Goal: Task Accomplishment & Management: Use online tool/utility

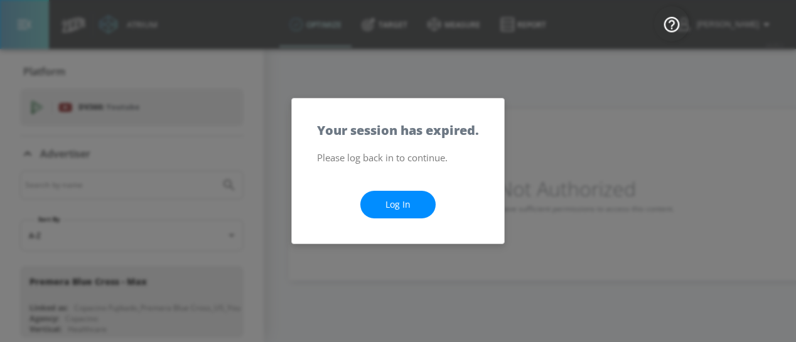
drag, startPoint x: 0, startPoint y: 0, endPoint x: 388, endPoint y: 203, distance: 437.5
click at [388, 203] on link "Log In" at bounding box center [397, 205] width 75 height 28
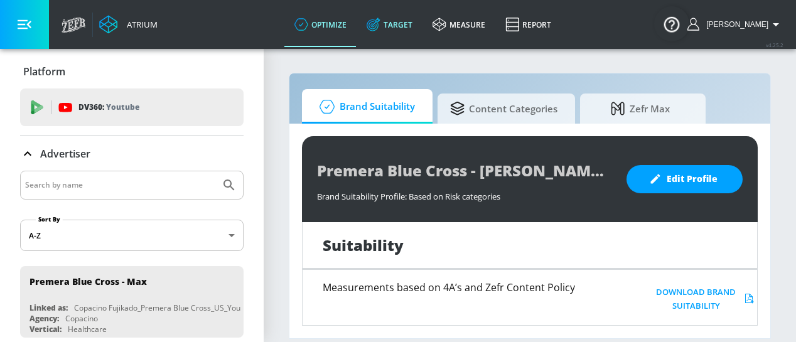
click at [380, 23] on icon at bounding box center [373, 25] width 14 height 14
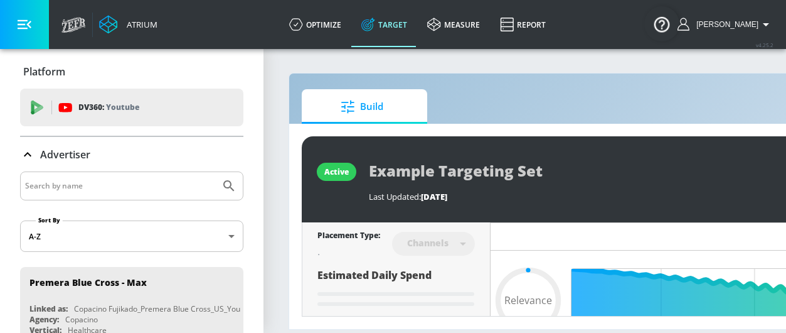
scroll to position [9, 0]
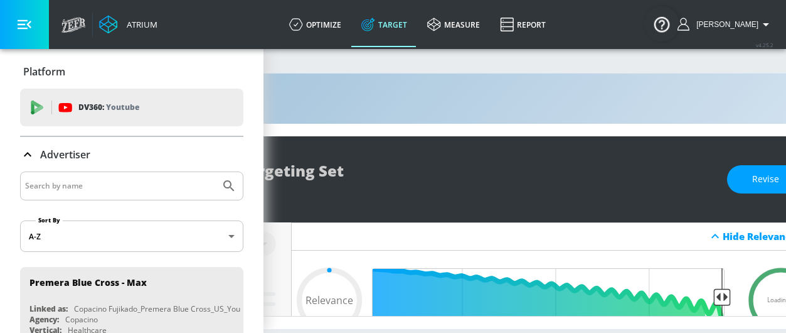
type input "0.6"
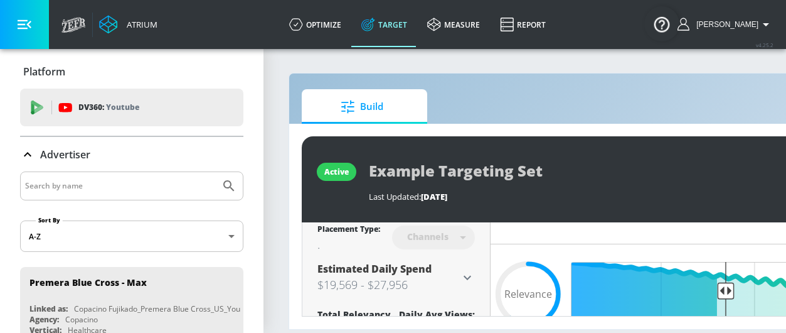
scroll to position [6, 0]
click at [353, 100] on icon at bounding box center [349, 107] width 16 height 14
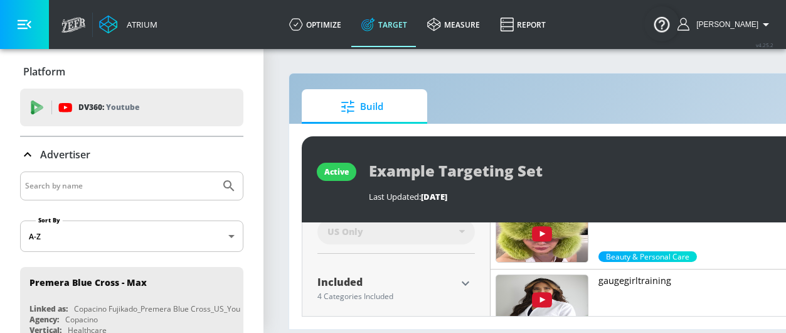
scroll to position [365, 0]
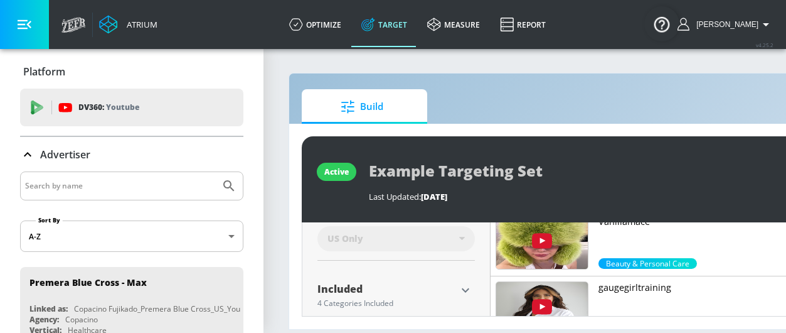
click at [469, 282] on icon "button" at bounding box center [465, 289] width 15 height 15
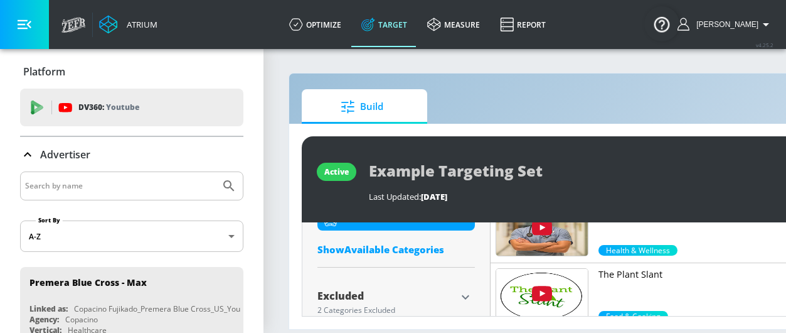
scroll to position [577, 0]
